Goal: Task Accomplishment & Management: Use online tool/utility

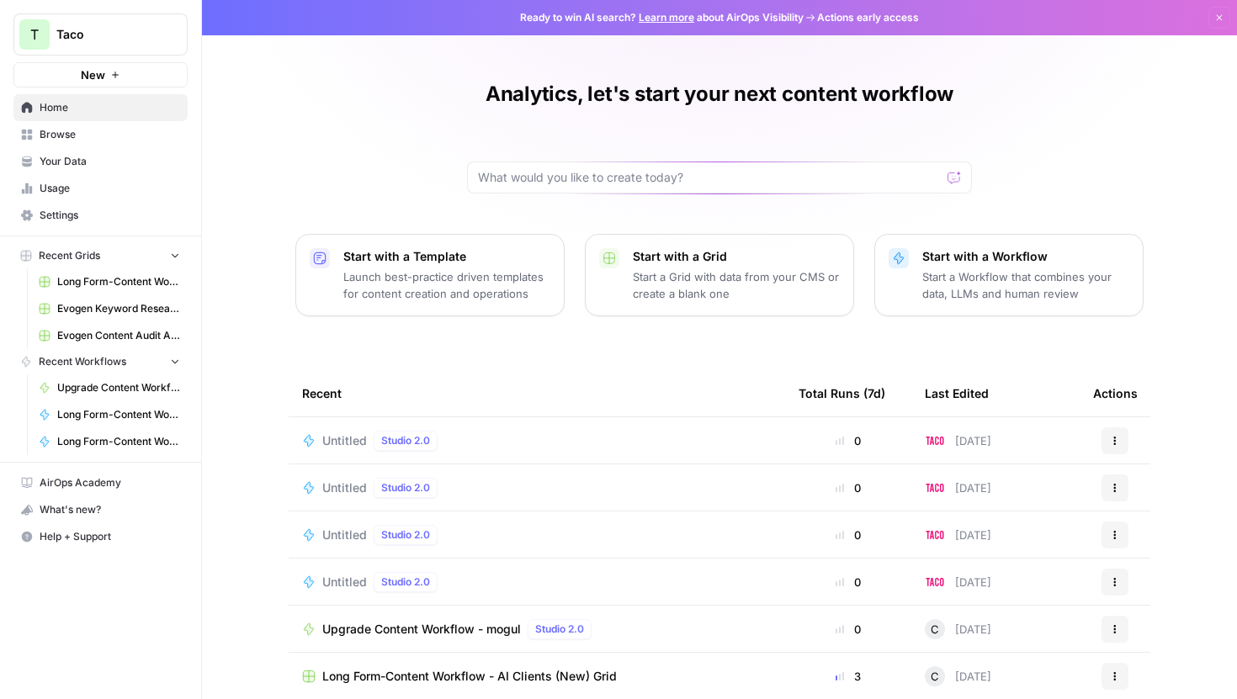
scroll to position [75, 0]
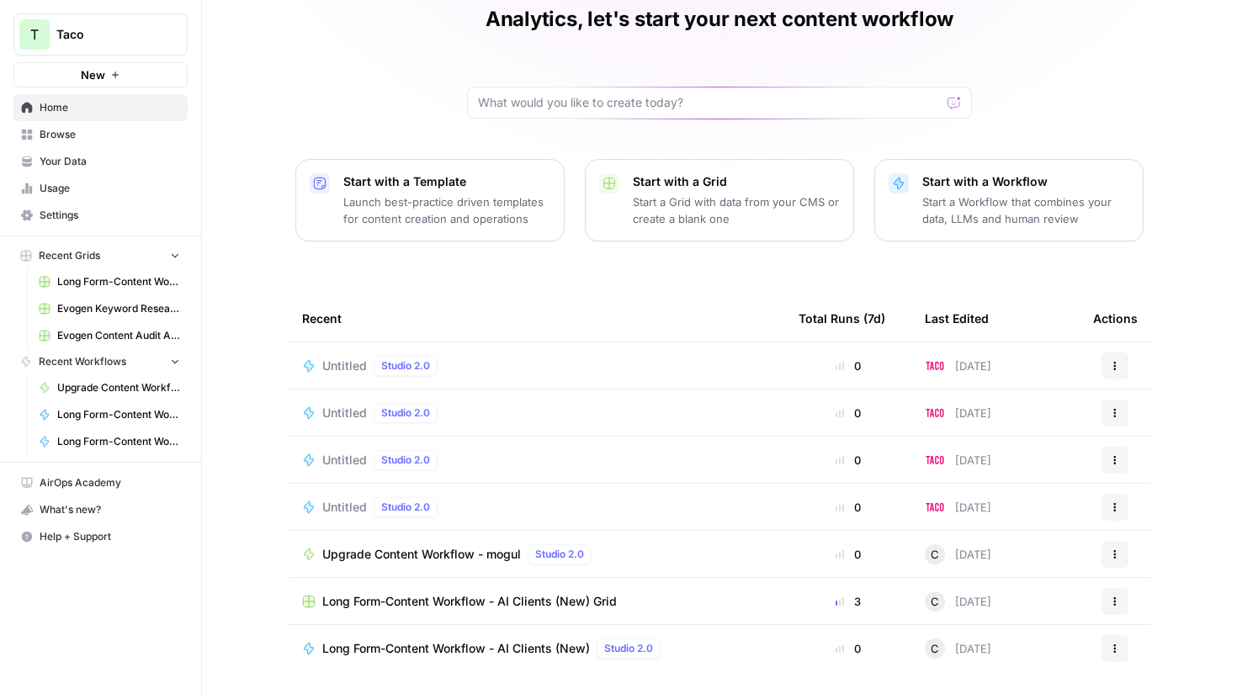
click at [681, 542] on td "Upgrade Content Workflow - mogul Studio 2.0" at bounding box center [537, 554] width 496 height 46
click at [680, 561] on div "Upgrade Content Workflow - mogul Studio 2.0" at bounding box center [537, 554] width 470 height 20
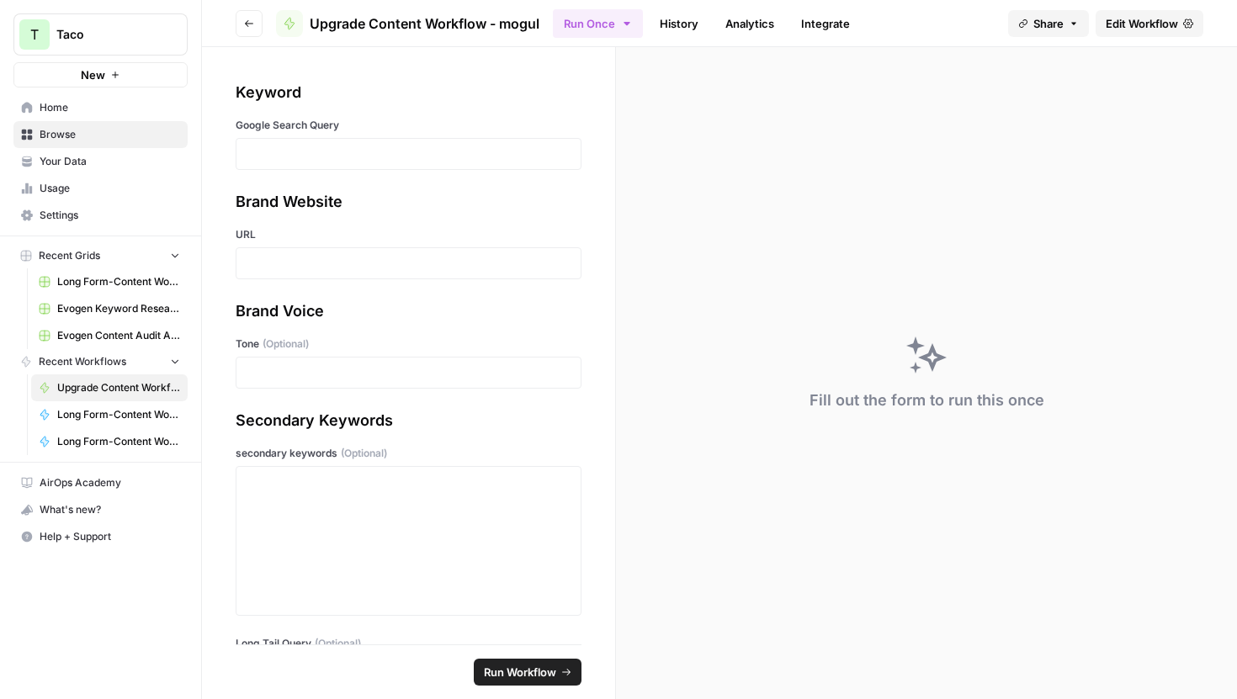
click at [1115, 29] on span "Edit Workflow" at bounding box center [1142, 23] width 72 height 17
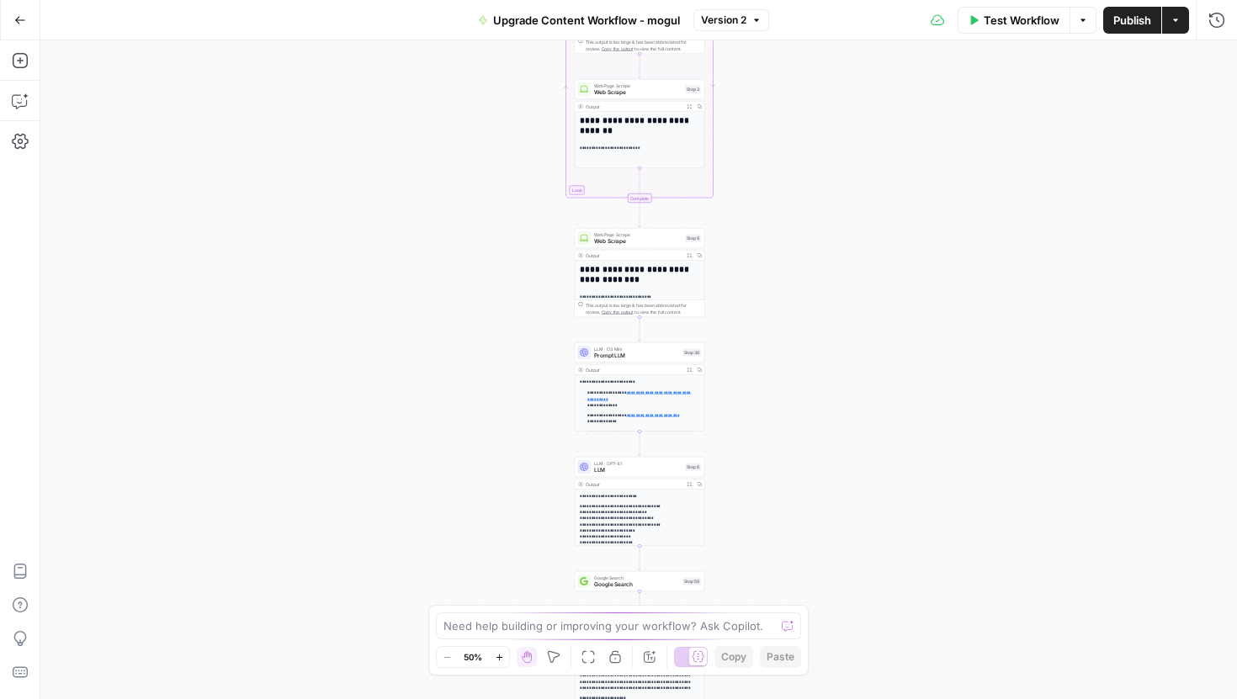
drag, startPoint x: 483, startPoint y: 248, endPoint x: 484, endPoint y: 500, distance: 251.6
click at [484, 500] on div "Workflow Set Inputs Inputs Google Search Google Search Step 1 Output Expand Out…" at bounding box center [638, 369] width 1197 height 659
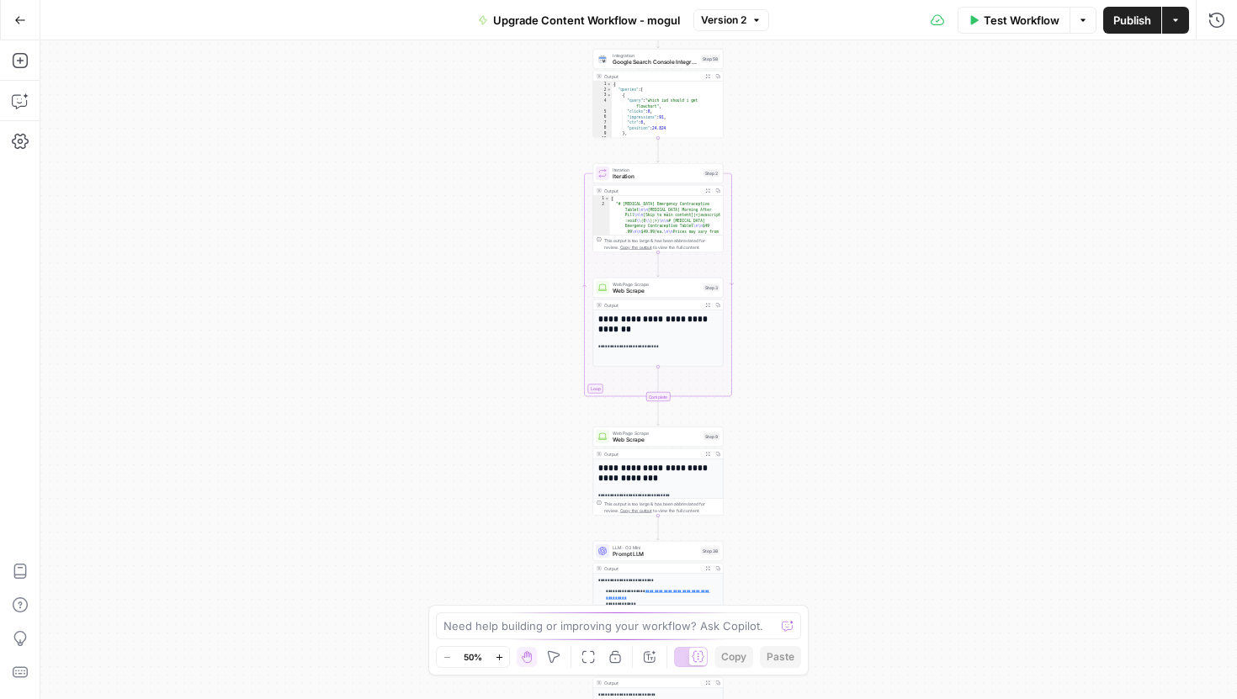
drag, startPoint x: 484, startPoint y: 500, endPoint x: 501, endPoint y: 698, distance: 199.3
click at [501, 698] on div "Workflow Set Inputs Inputs Google Search Google Search Step 1 Output Expand Out…" at bounding box center [638, 369] width 1197 height 659
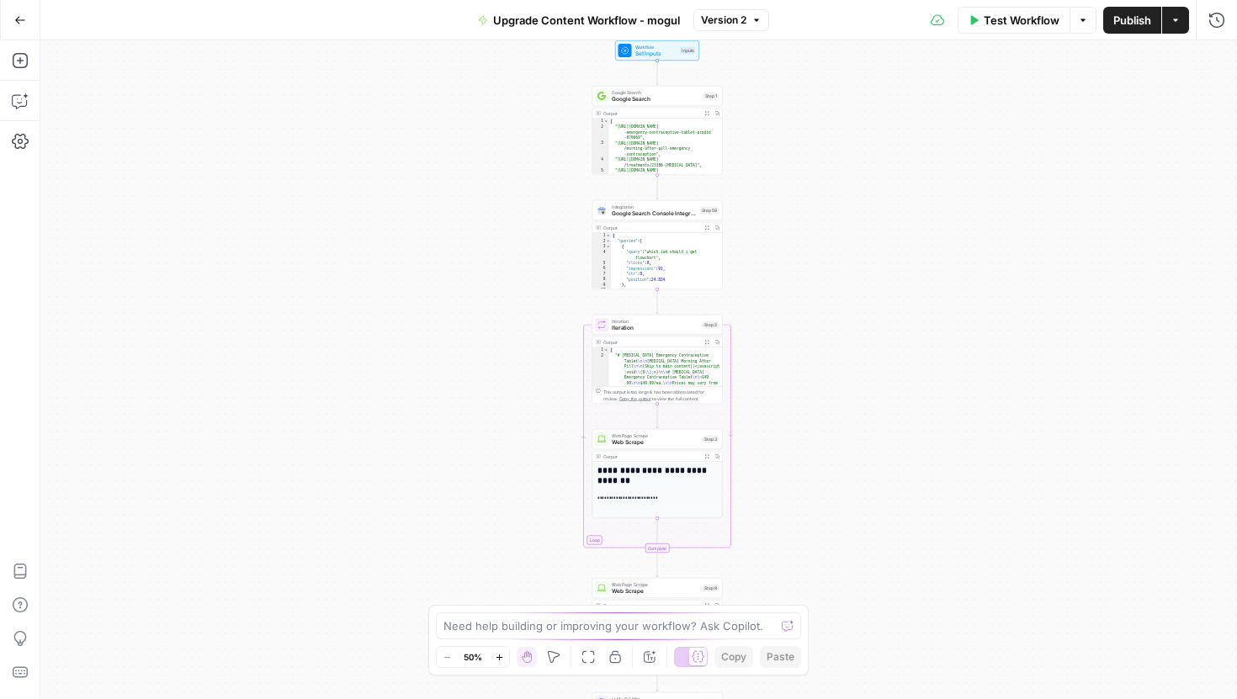
drag, startPoint x: 490, startPoint y: 262, endPoint x: 490, endPoint y: 414, distance: 152.3
click at [490, 414] on div "Workflow Set Inputs Inputs Google Search Google Search Step 1 Output Expand Out…" at bounding box center [638, 369] width 1197 height 659
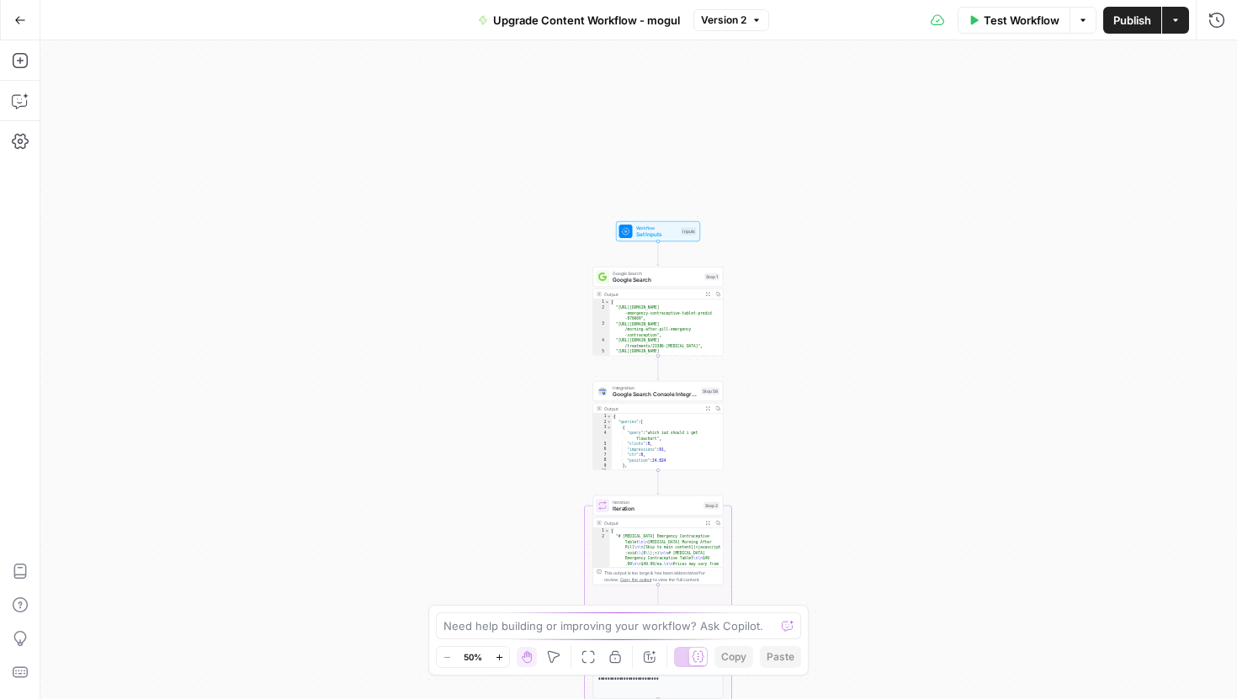
drag, startPoint x: 490, startPoint y: 414, endPoint x: 491, endPoint y: 594, distance: 180.1
click at [491, 594] on div "Workflow Set Inputs Inputs Google Search Google Search Step 1 Output Expand Out…" at bounding box center [638, 369] width 1197 height 659
click at [501, 655] on icon "button" at bounding box center [499, 657] width 9 height 9
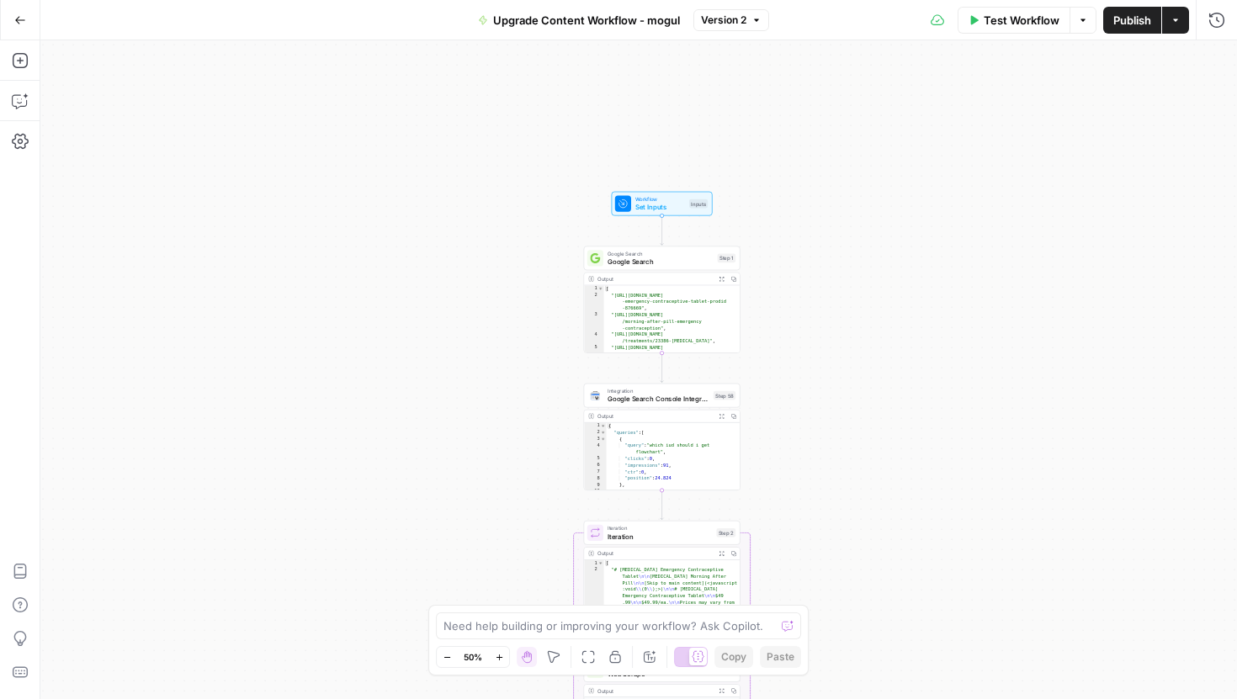
click at [501, 655] on icon "button" at bounding box center [499, 657] width 9 height 9
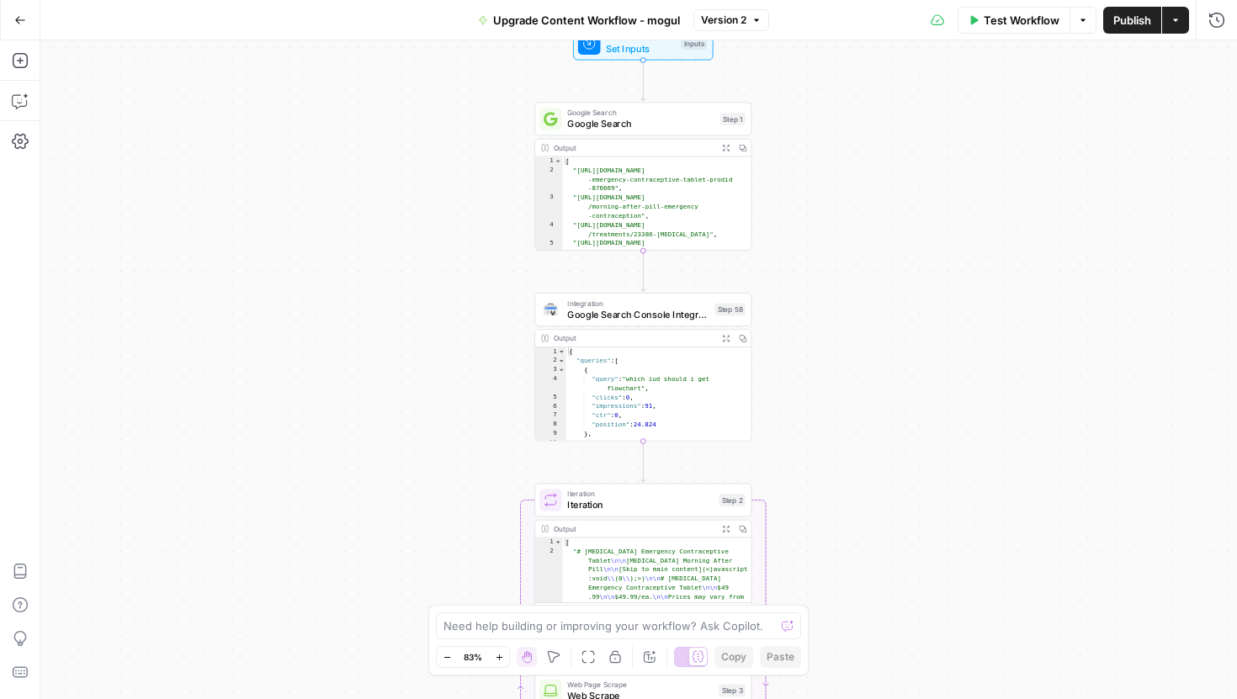
drag, startPoint x: 970, startPoint y: 441, endPoint x: 942, endPoint y: 345, distance: 99.9
click at [942, 345] on div "Workflow Set Inputs Inputs Google Search Google Search Step 1 Output Expand Out…" at bounding box center [638, 369] width 1197 height 659
click at [495, 655] on icon "button" at bounding box center [499, 657] width 9 height 9
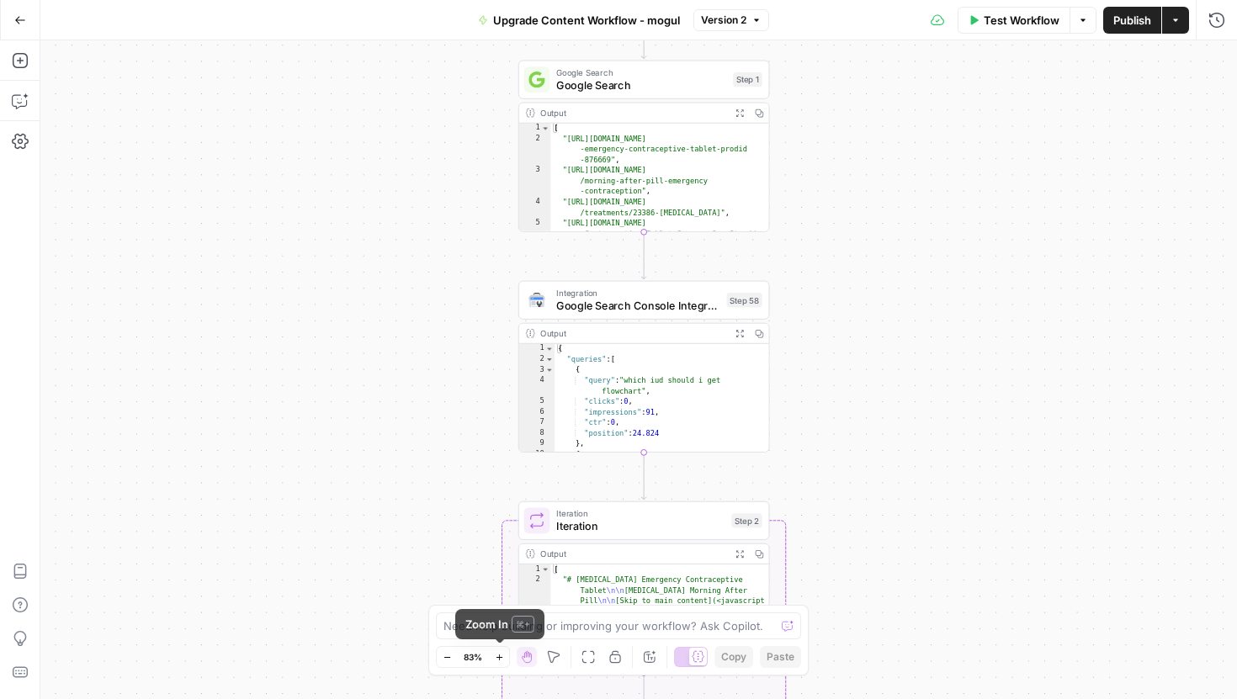
click at [495, 655] on icon "button" at bounding box center [499, 657] width 9 height 9
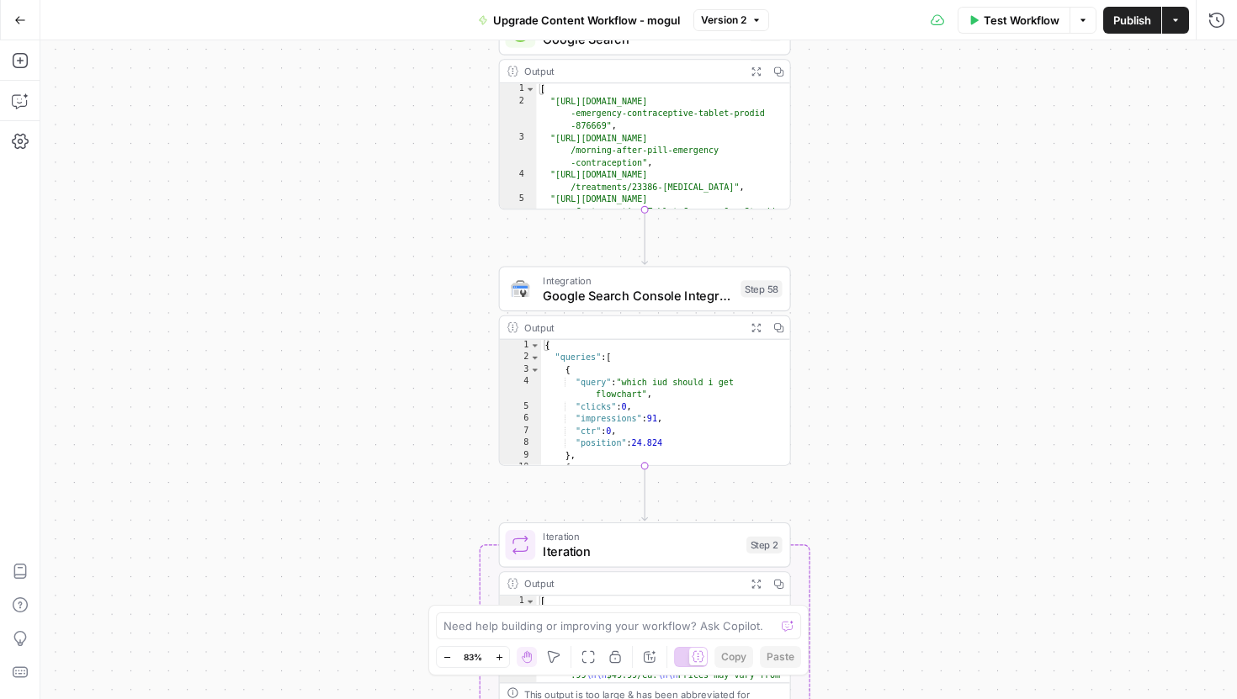
click at [495, 655] on icon "button" at bounding box center [499, 657] width 9 height 9
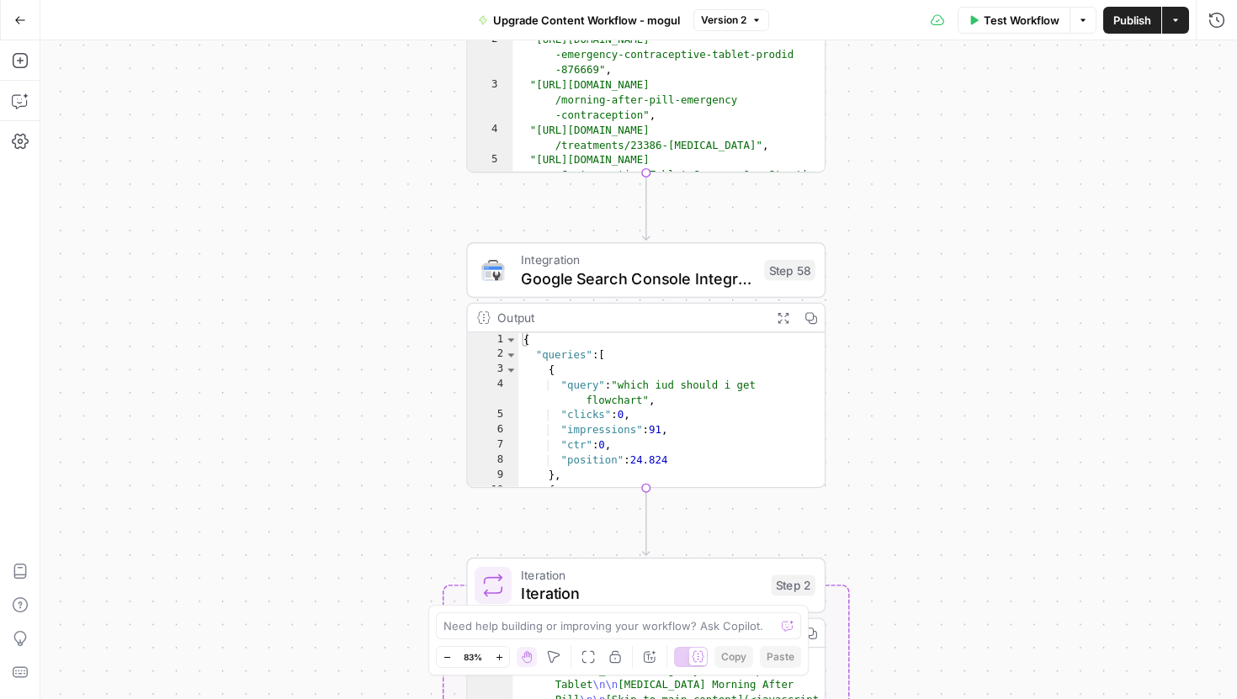
click at [495, 655] on icon "button" at bounding box center [499, 657] width 9 height 9
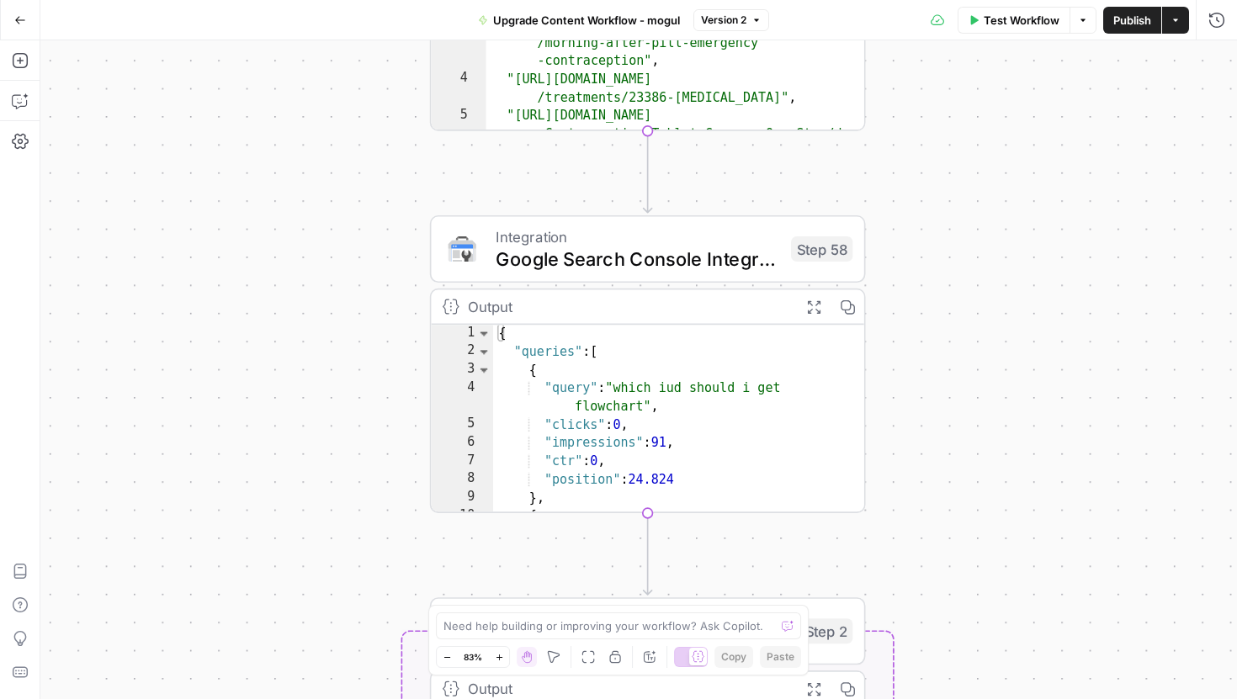
click at [495, 655] on icon "button" at bounding box center [499, 657] width 9 height 9
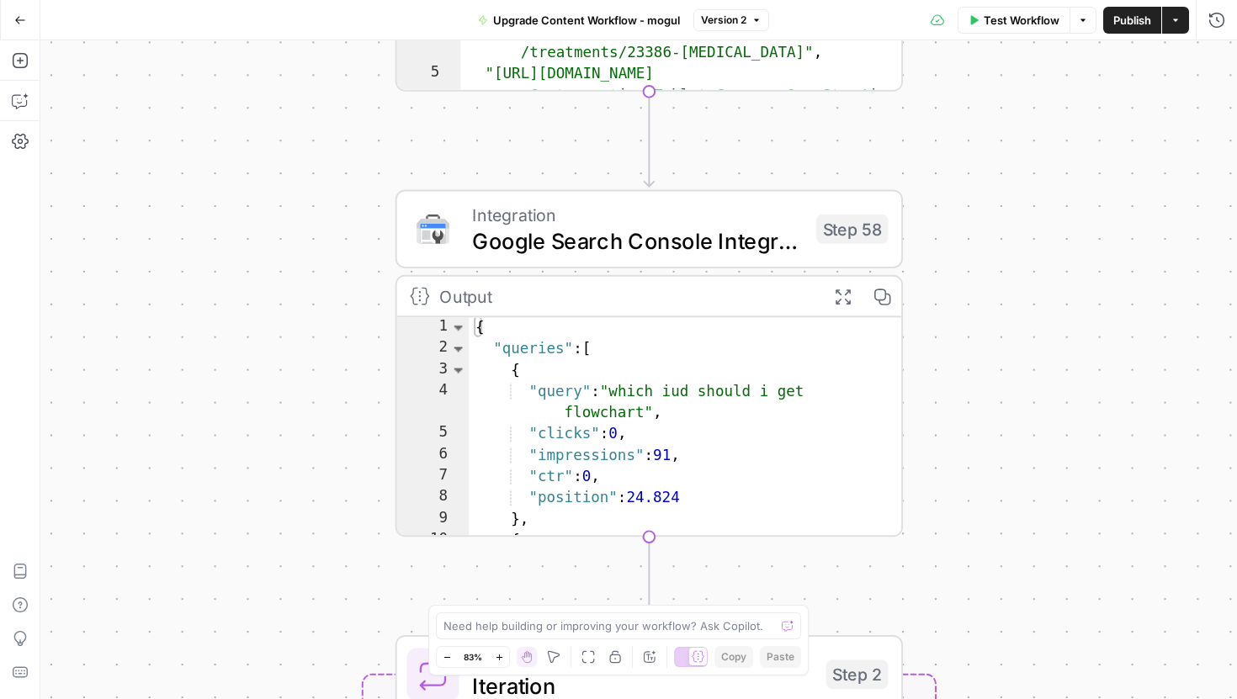
click at [495, 655] on icon "button" at bounding box center [499, 657] width 9 height 9
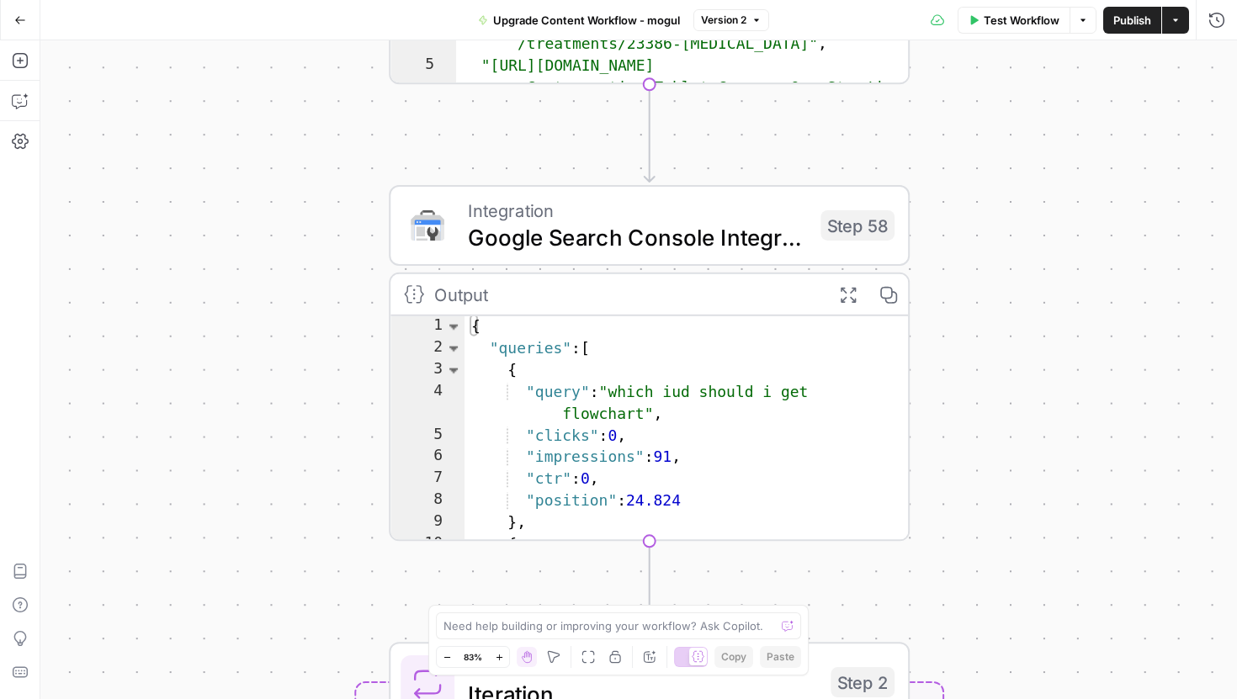
click at [495, 655] on icon "button" at bounding box center [499, 657] width 9 height 9
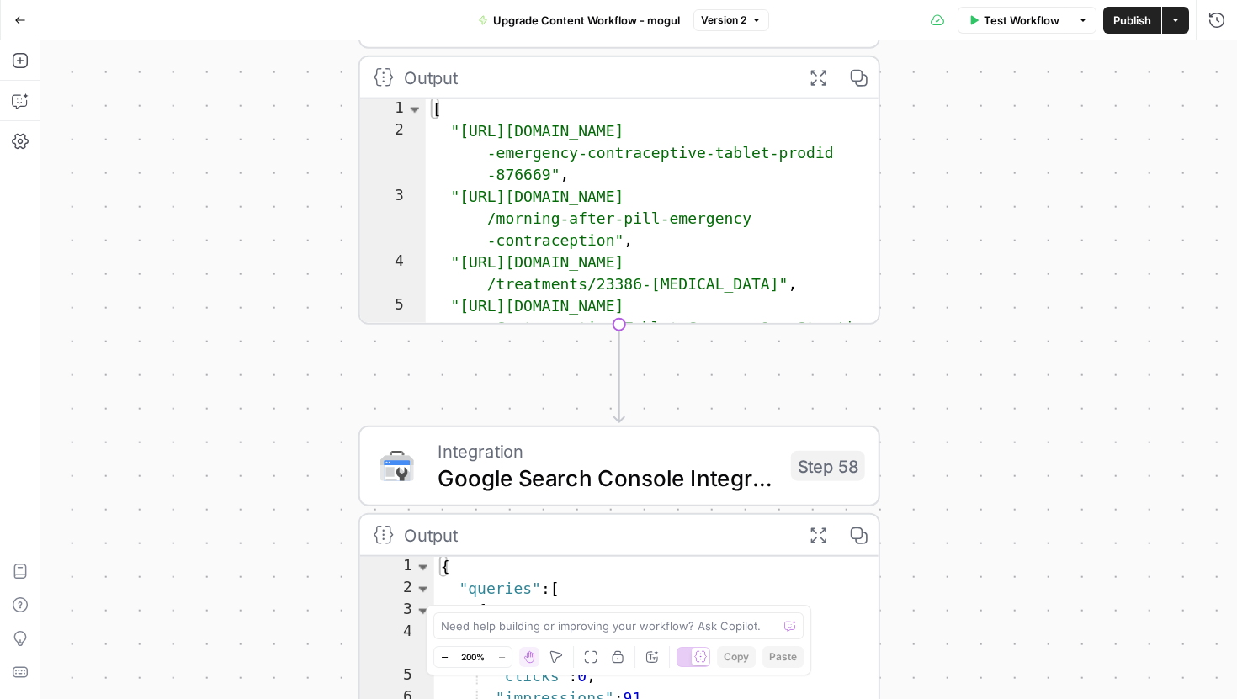
drag, startPoint x: 1099, startPoint y: 458, endPoint x: 1069, endPoint y: 698, distance: 242.5
click at [1069, 698] on div "Workflow Set Inputs Inputs Google Search Google Search Step 1 Output Expand Out…" at bounding box center [638, 369] width 1197 height 659
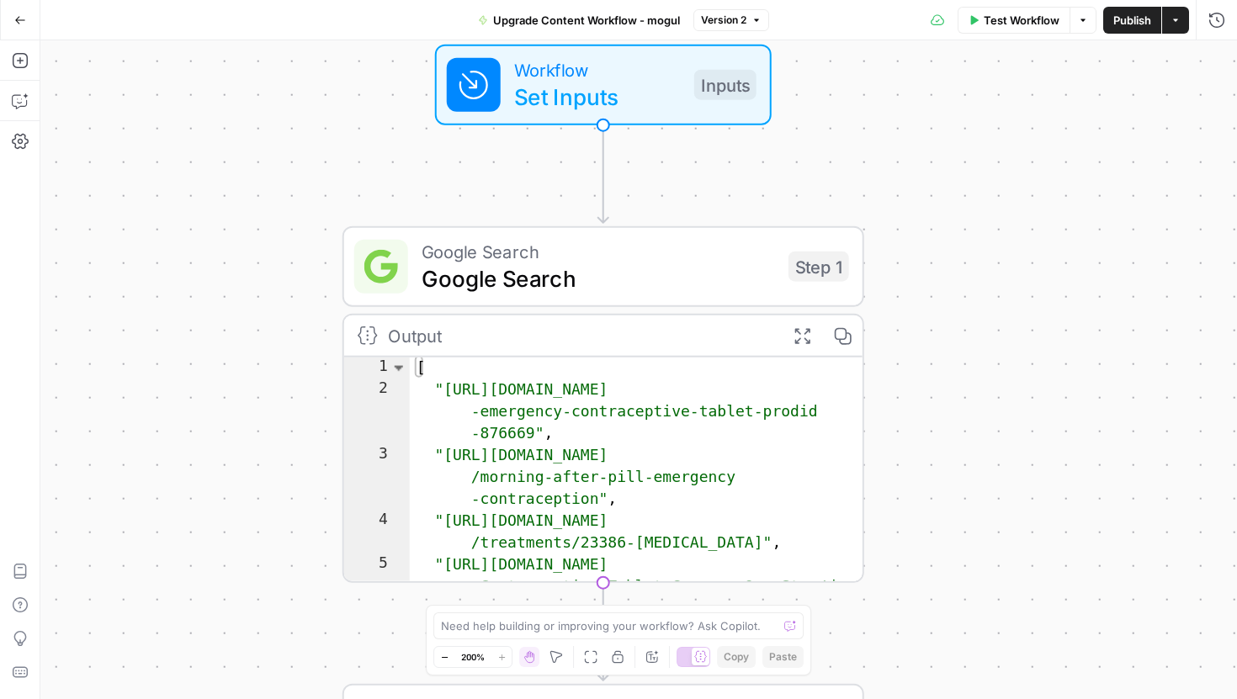
drag, startPoint x: 982, startPoint y: 290, endPoint x: 965, endPoint y: 551, distance: 261.4
click at [965, 551] on div "Workflow Set Inputs Inputs Google Search Google Search Step 1 Output Expand Out…" at bounding box center [638, 369] width 1197 height 659
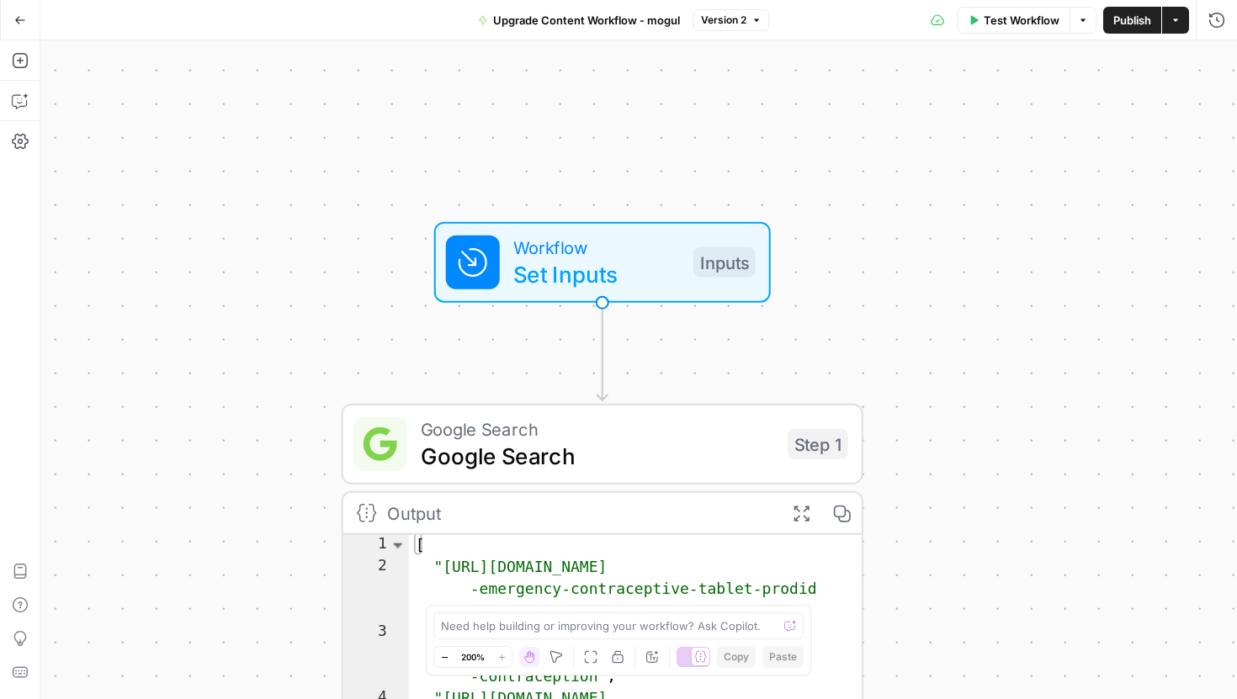
drag, startPoint x: 977, startPoint y: 298, endPoint x: 976, endPoint y: 474, distance: 175.9
click at [976, 474] on div "Workflow Set Inputs Inputs Google Search Google Search Step 1 Output Expand Out…" at bounding box center [638, 369] width 1197 height 659
click at [851, 269] on div "Workflow Set Inputs Inputs" at bounding box center [602, 263] width 522 height 81
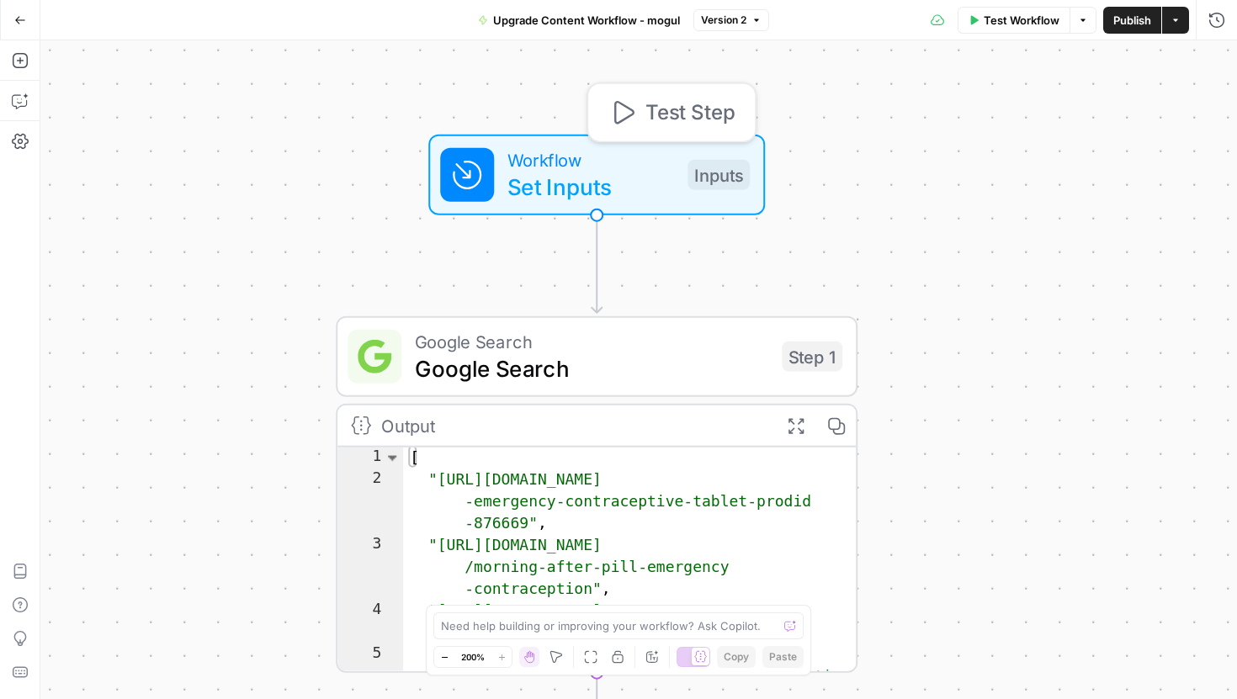
click at [687, 167] on div "Inputs" at bounding box center [718, 175] width 62 height 30
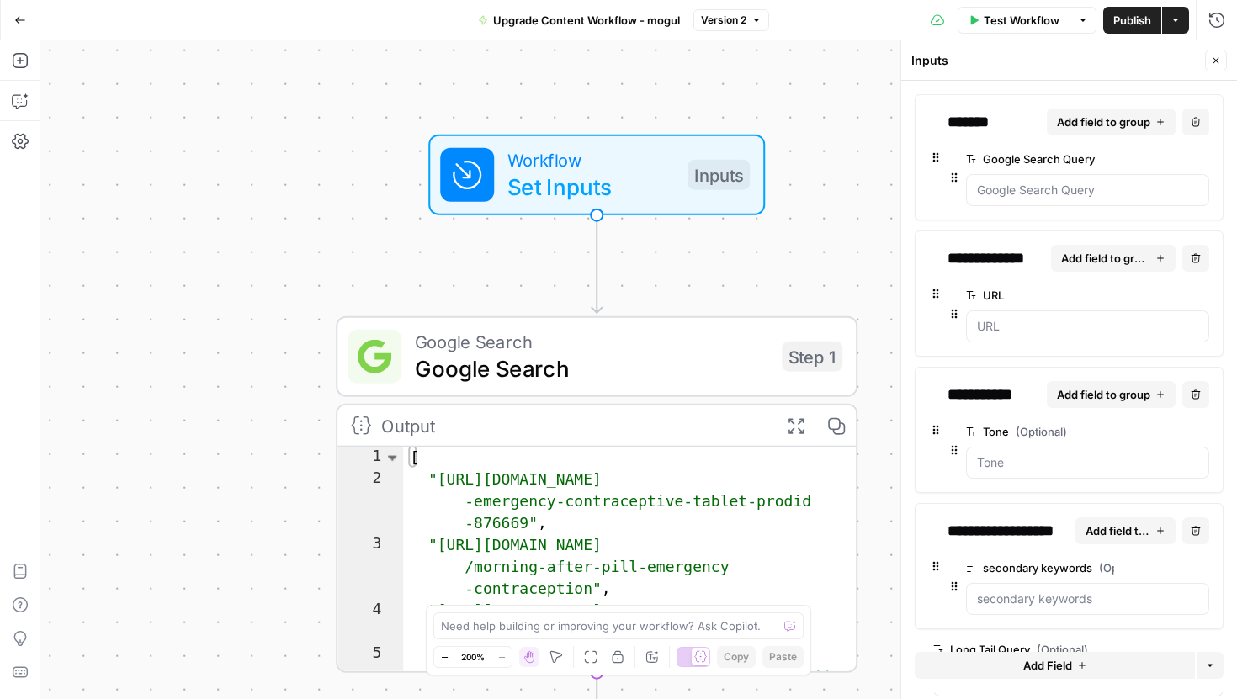
scroll to position [68, 0]
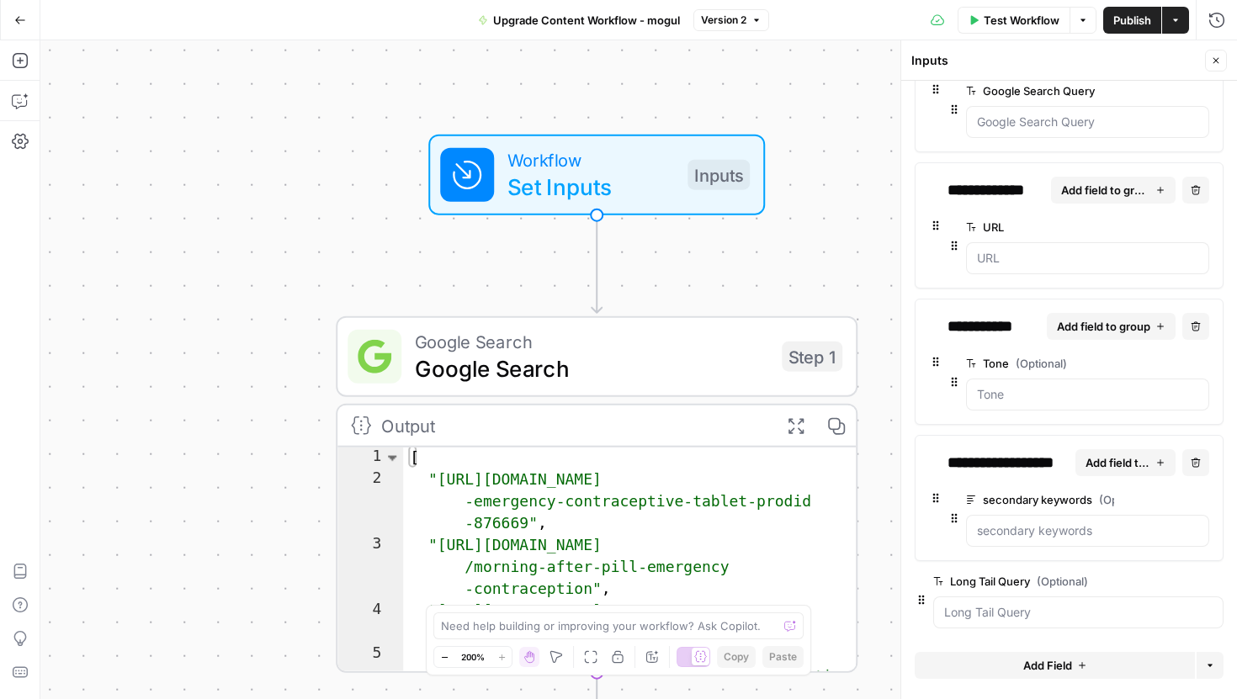
click at [1213, 61] on icon "button" at bounding box center [1216, 61] width 10 height 10
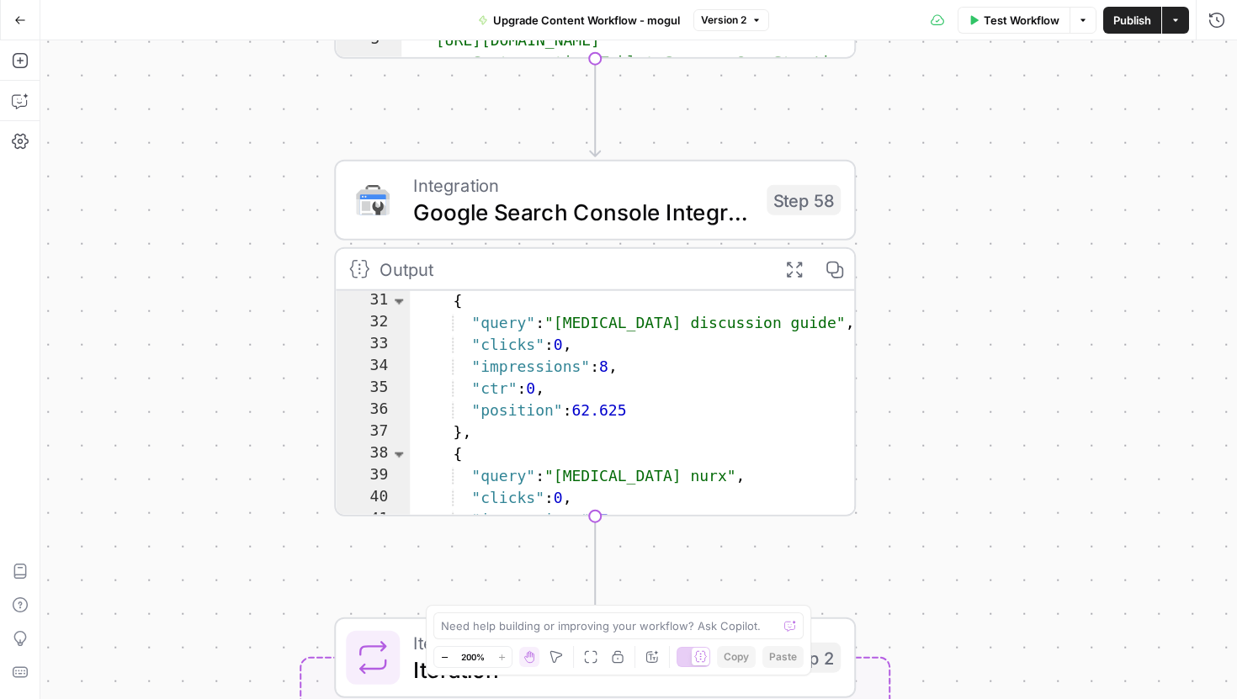
scroll to position [471, 0]
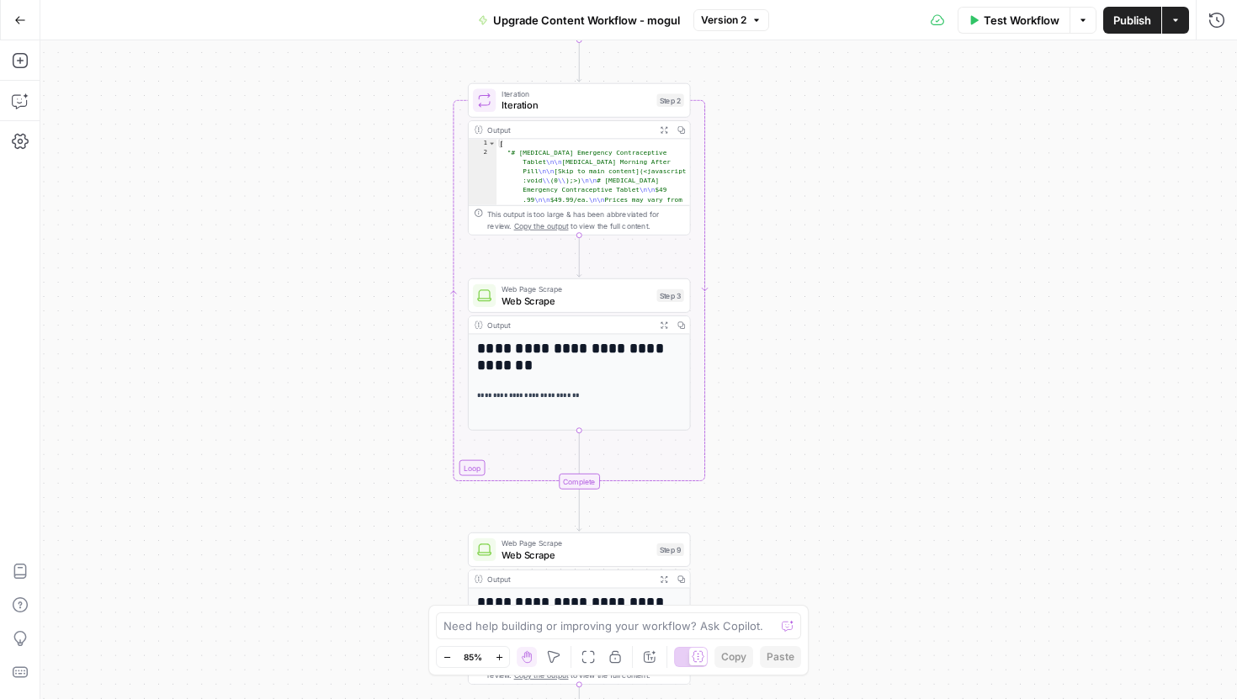
drag, startPoint x: 941, startPoint y: 411, endPoint x: 769, endPoint y: 227, distance: 251.2
click at [769, 227] on div "Workflow Set Inputs Inputs Google Search Google Search Step 1 Output Expand Out…" at bounding box center [638, 369] width 1197 height 659
drag, startPoint x: 800, startPoint y: 161, endPoint x: 799, endPoint y: -17, distance: 177.5
click at [799, 0] on html "T Taco New Home Browse Your Data Usage Settings Recent Grids Long Form-Content …" at bounding box center [618, 349] width 1237 height 699
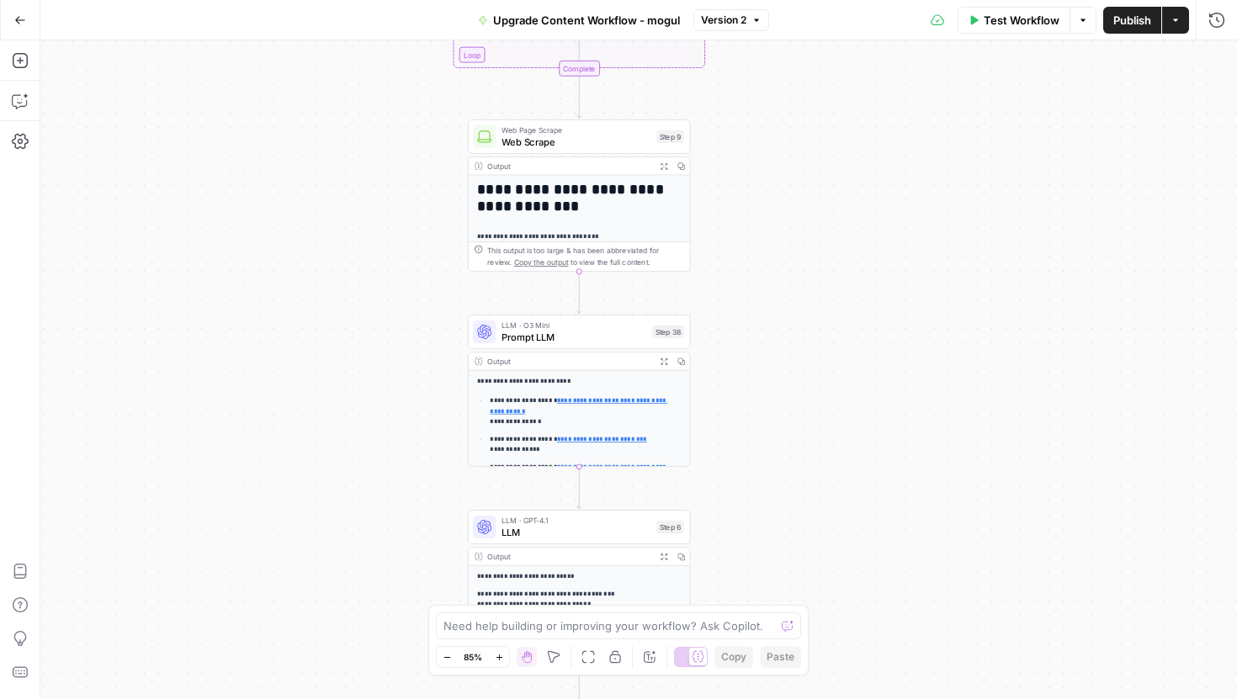
drag, startPoint x: 836, startPoint y: 353, endPoint x: 836, endPoint y: -82, distance: 435.0
click at [836, 0] on html "T Taco New Home Browse Your Data Usage Settings Recent Grids Long Form-Content …" at bounding box center [618, 349] width 1237 height 699
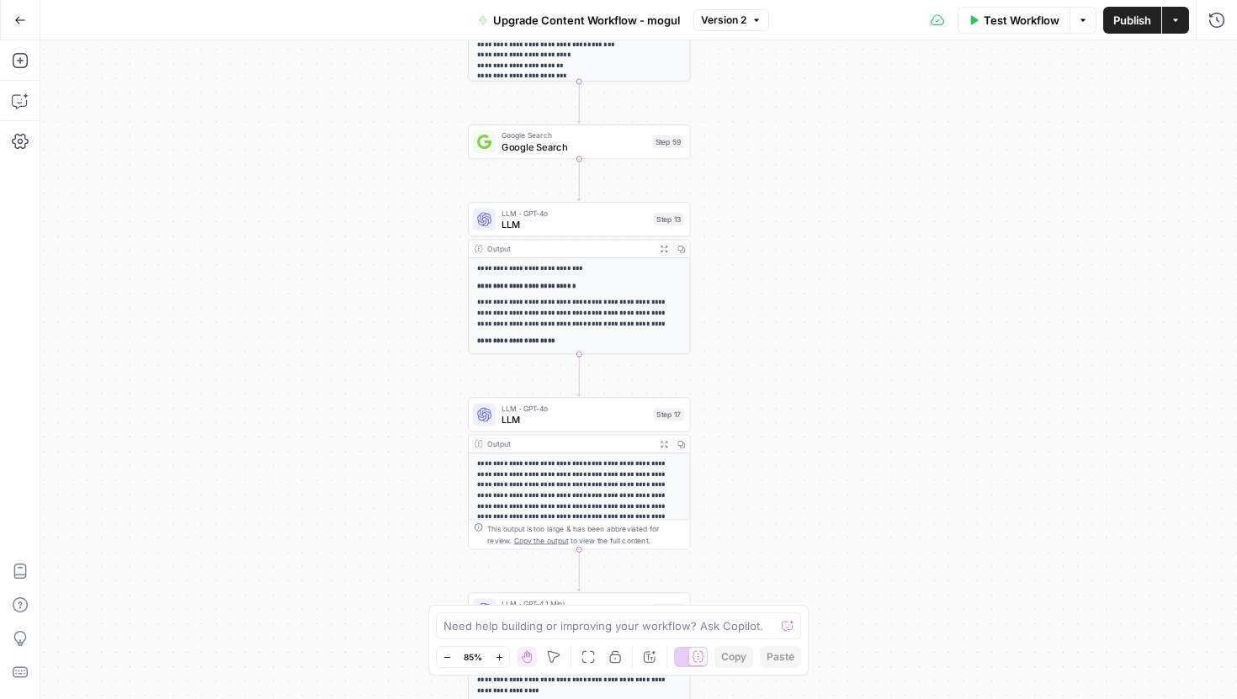
drag, startPoint x: 799, startPoint y: 277, endPoint x: 799, endPoint y: -104, distance: 381.2
click at [799, 0] on html "T Taco New Home Browse Your Data Usage Settings Recent Grids Long Form-Content …" at bounding box center [618, 349] width 1237 height 699
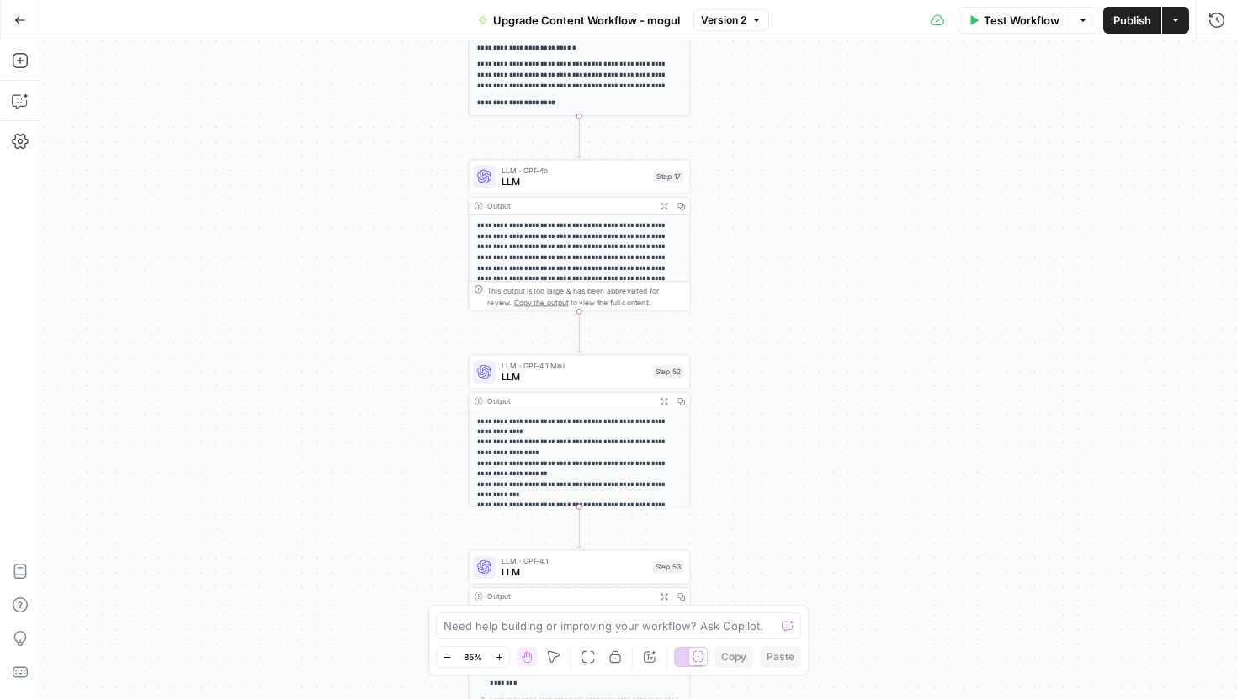
drag, startPoint x: 752, startPoint y: 306, endPoint x: 752, endPoint y: 45, distance: 260.8
click at [752, 44] on div "Workflow Set Inputs Inputs Google Search Google Search Step 1 Output Expand Out…" at bounding box center [638, 369] width 1197 height 659
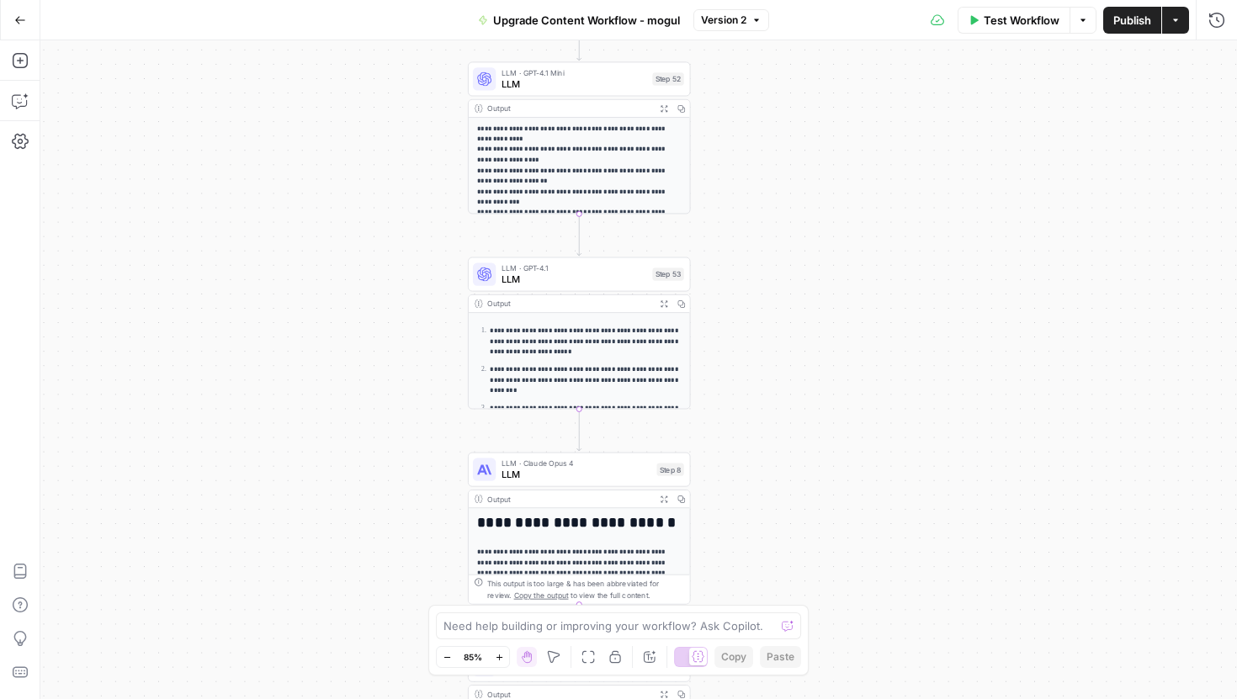
drag, startPoint x: 748, startPoint y: 361, endPoint x: 748, endPoint y: 95, distance: 265.9
click at [748, 93] on div "Workflow Set Inputs Inputs Google Search Google Search Step 1 Output Expand Out…" at bounding box center [638, 369] width 1197 height 659
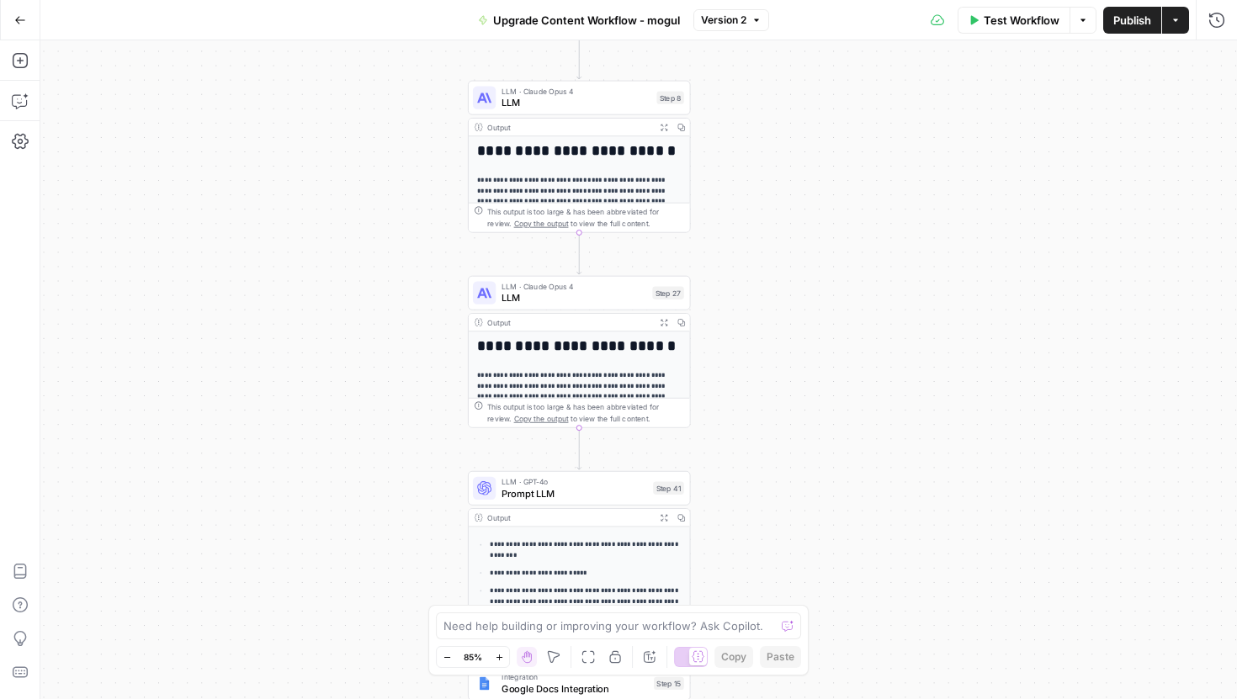
drag, startPoint x: 747, startPoint y: 362, endPoint x: 747, endPoint y: -10, distance: 371.9
click at [747, 0] on html "T Taco New Home Browse Your Data Usage Settings Recent Grids Long Form-Content …" at bounding box center [618, 349] width 1237 height 699
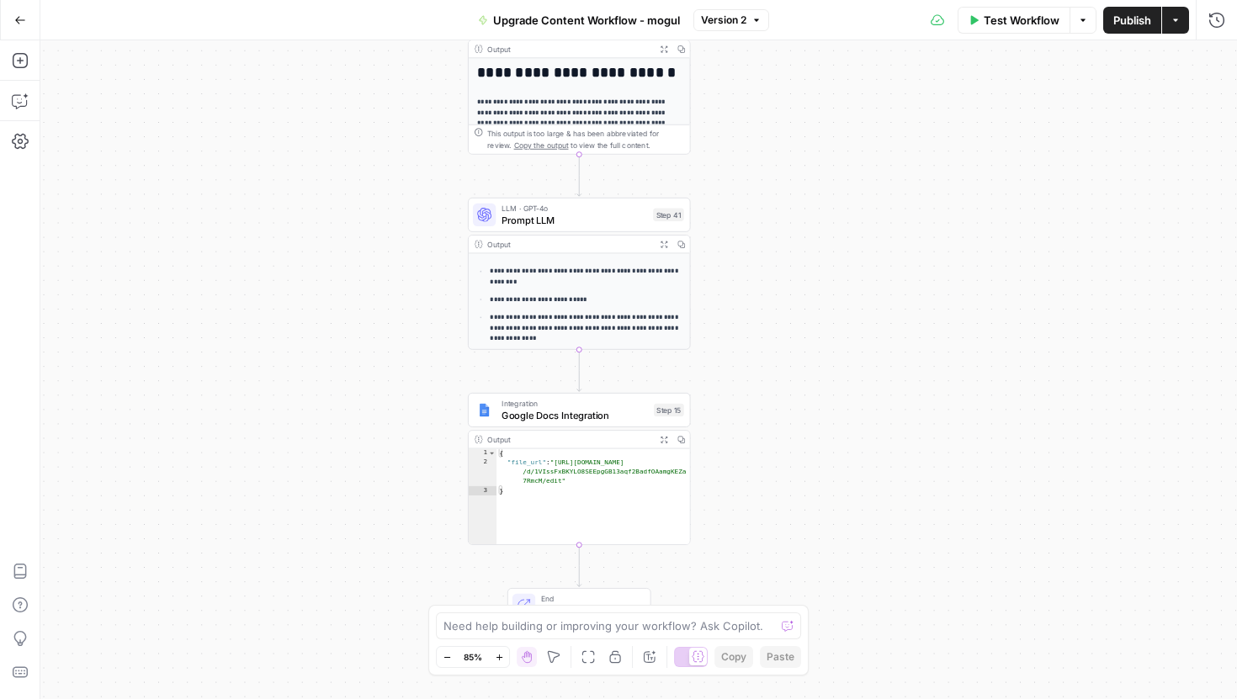
drag, startPoint x: 739, startPoint y: 443, endPoint x: 739, endPoint y: 167, distance: 276.0
click at [739, 167] on div "Workflow Set Inputs Inputs Google Search Google Search Step 1 Output Expand Out…" at bounding box center [638, 369] width 1197 height 659
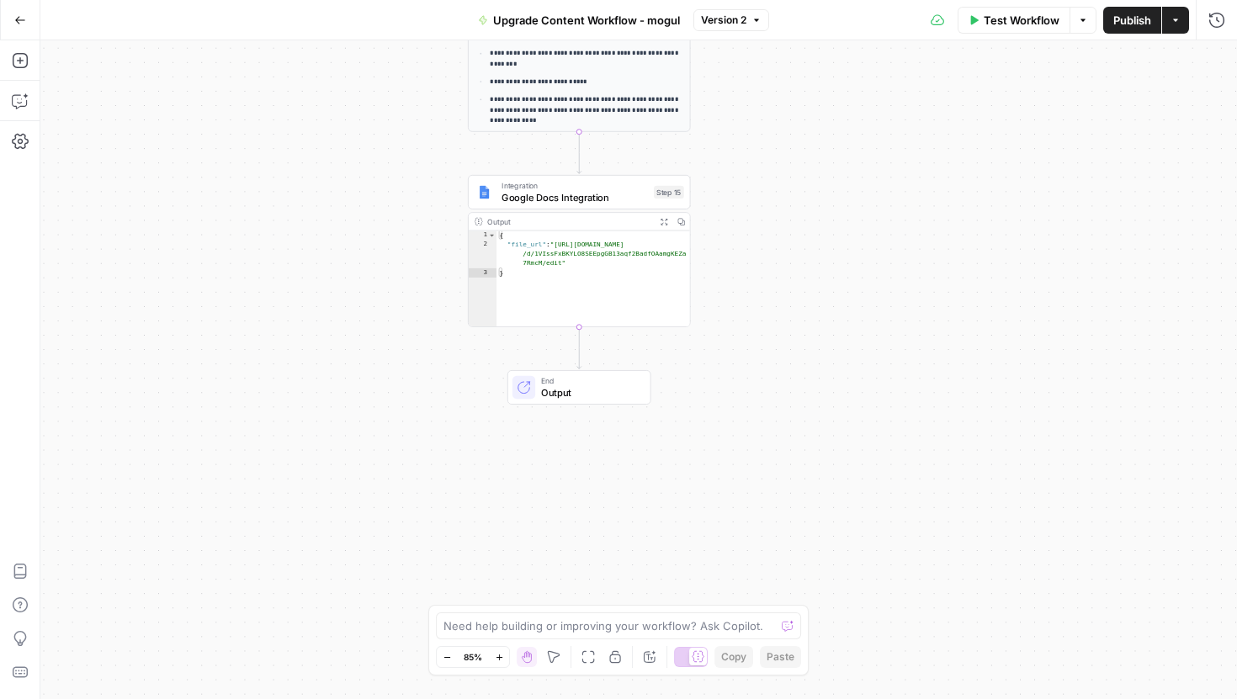
drag, startPoint x: 736, startPoint y: 329, endPoint x: 736, endPoint y: 71, distance: 258.3
click at [736, 67] on div "Workflow Set Inputs Inputs Google Search Google Search Step 1 Output Expand Out…" at bounding box center [638, 369] width 1197 height 659
